Goal: Task Accomplishment & Management: Use online tool/utility

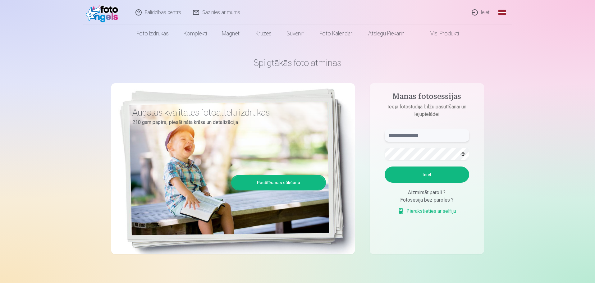
click at [417, 137] on input "text" at bounding box center [426, 135] width 84 height 12
type input "**********"
click at [423, 172] on button "Ieiet" at bounding box center [426, 174] width 84 height 16
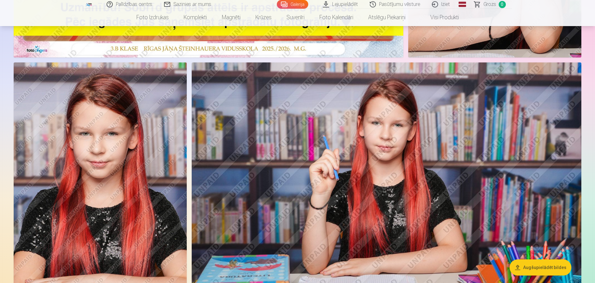
scroll to position [248, 0]
